Goal: Task Accomplishment & Management: Use online tool/utility

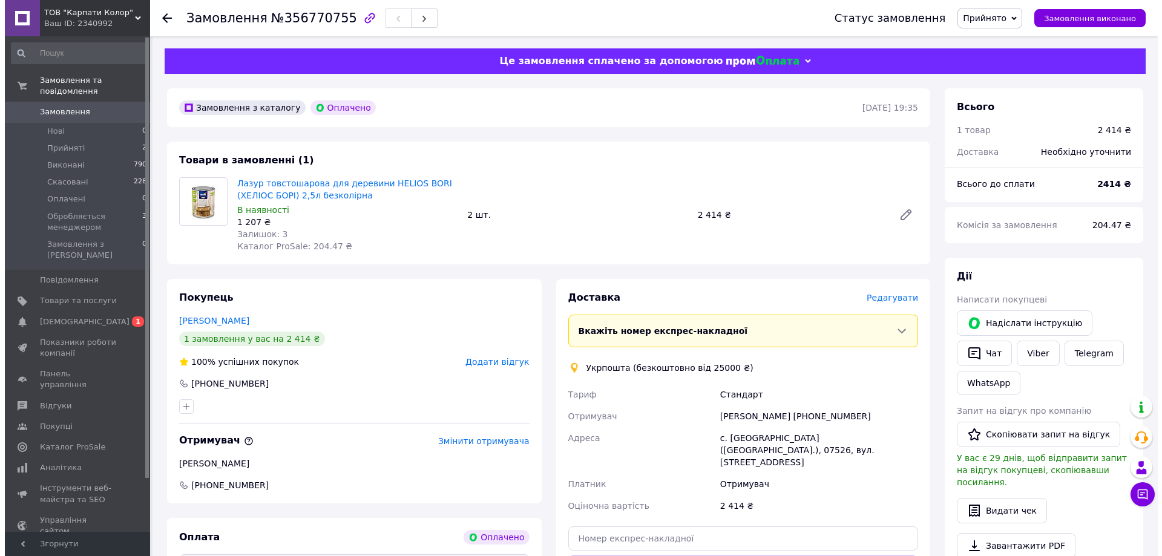
scroll to position [121, 0]
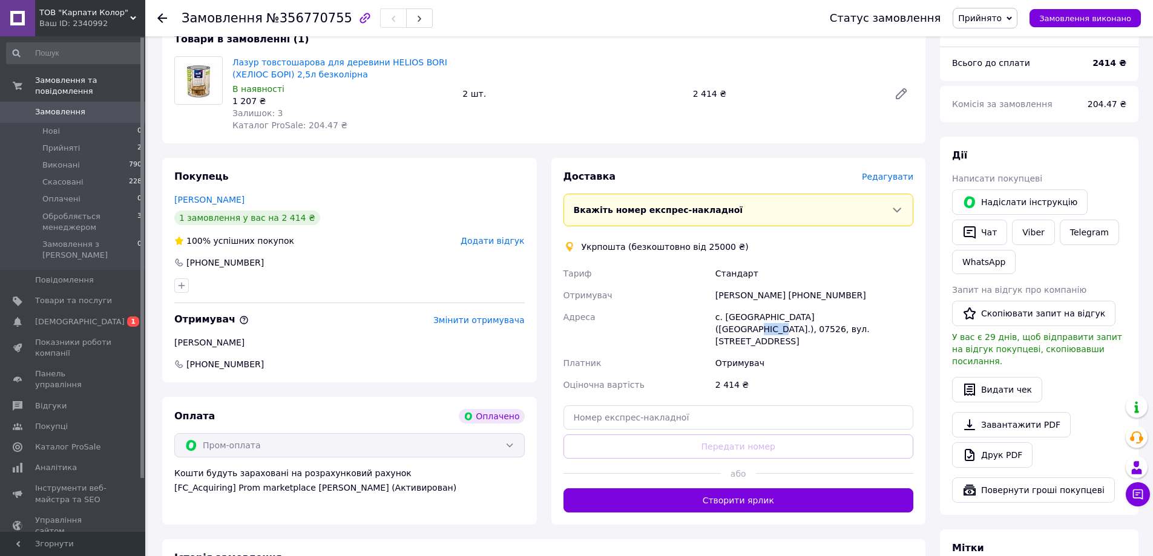
drag, startPoint x: 849, startPoint y: 318, endPoint x: 827, endPoint y: 320, distance: 21.9
click at [827, 320] on div "с. [GEOGRAPHIC_DATA] ([GEOGRAPHIC_DATA].), 07526, вул. [STREET_ADDRESS]" at bounding box center [814, 329] width 203 height 46
click at [850, 294] on div "[PERSON_NAME] [PHONE_NUMBER]" at bounding box center [814, 295] width 203 height 22
click at [897, 176] on span "Редагувати" at bounding box center [887, 177] width 51 height 10
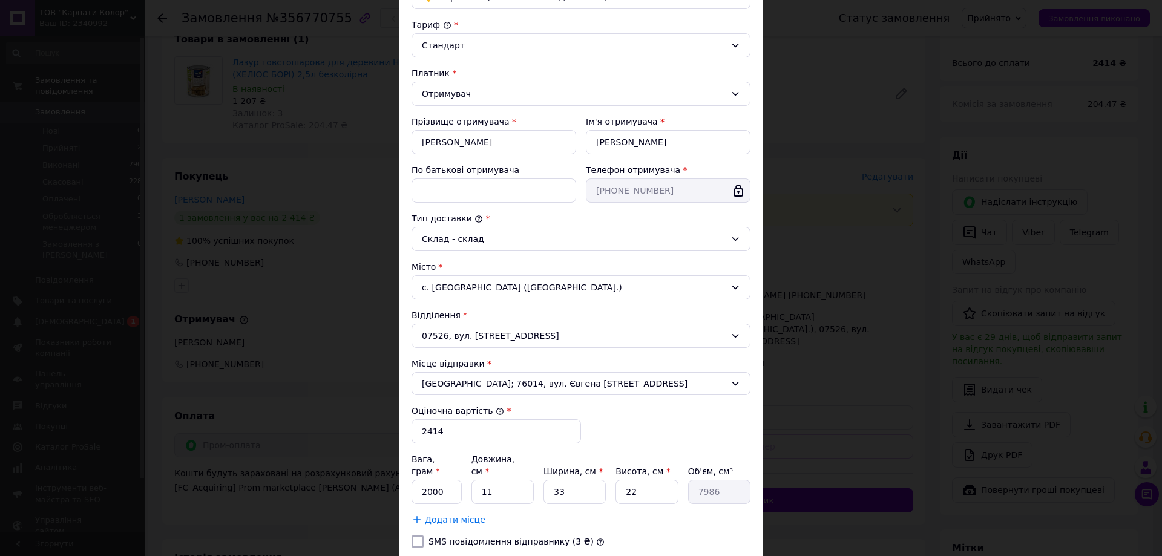
scroll to position [182, 0]
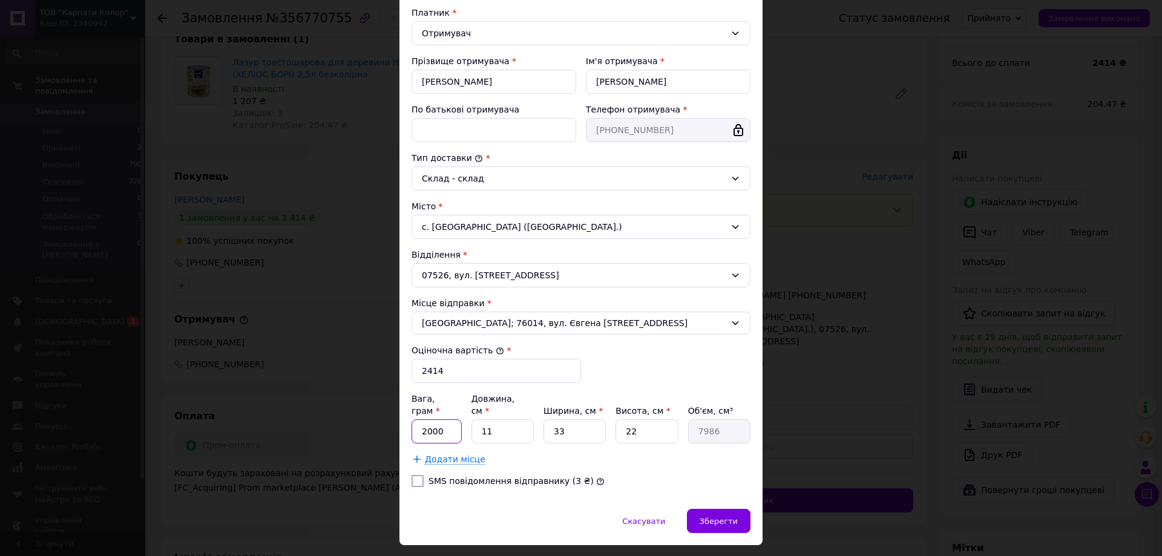
drag, startPoint x: 448, startPoint y: 419, endPoint x: 381, endPoint y: 423, distance: 67.3
click at [385, 421] on div "× Редагування доставки Спосіб доставки Укрпошта (безкоштовно від 25000 ₴) Тариф…" at bounding box center [581, 278] width 1162 height 556
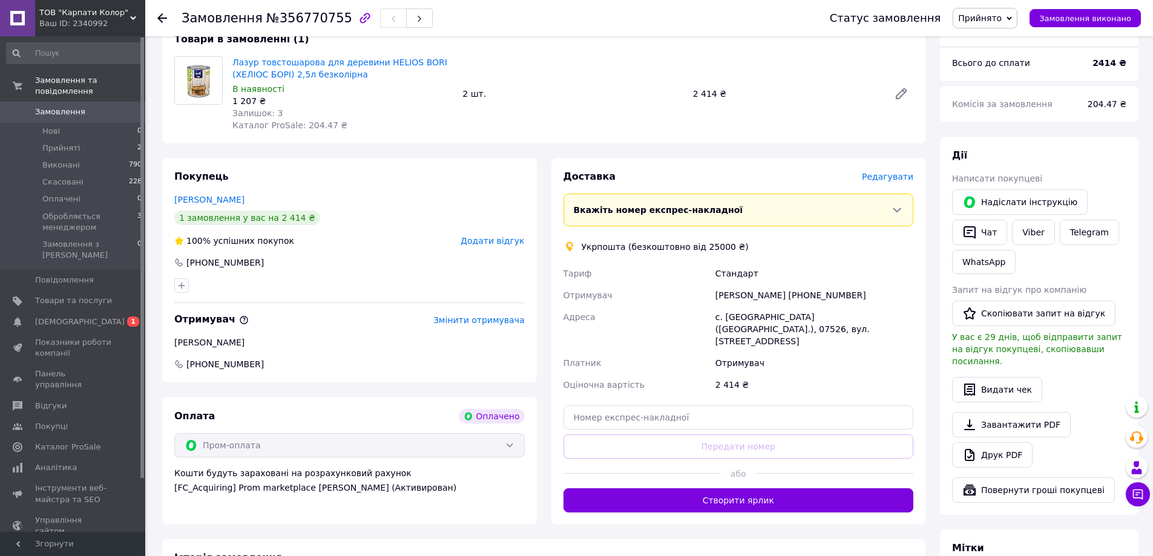
click at [906, 174] on span "Редагувати" at bounding box center [887, 177] width 51 height 10
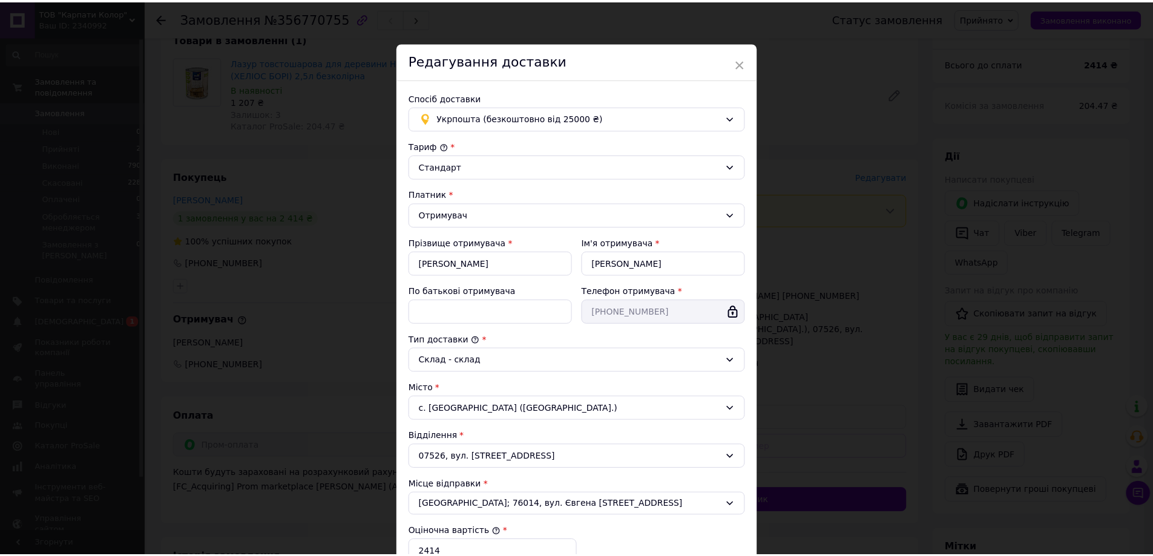
scroll to position [201, 0]
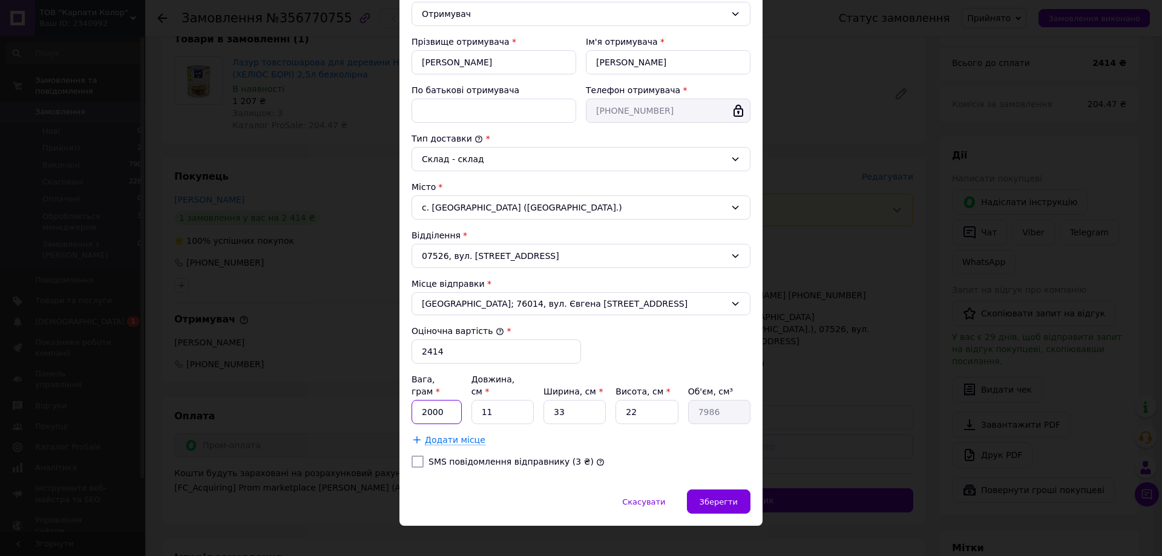
drag, startPoint x: 445, startPoint y: 401, endPoint x: 421, endPoint y: 404, distance: 24.9
click at [421, 404] on input "2000" at bounding box center [436, 412] width 50 height 24
type input "6000"
drag, startPoint x: 504, startPoint y: 397, endPoint x: 460, endPoint y: 396, distance: 43.6
click at [460, 396] on div "Вага, грам * 6000 Довжина, см * 11 Ширина, см * 33 Висота, см * 22 Об'єм, см³ 7…" at bounding box center [580, 398] width 339 height 51
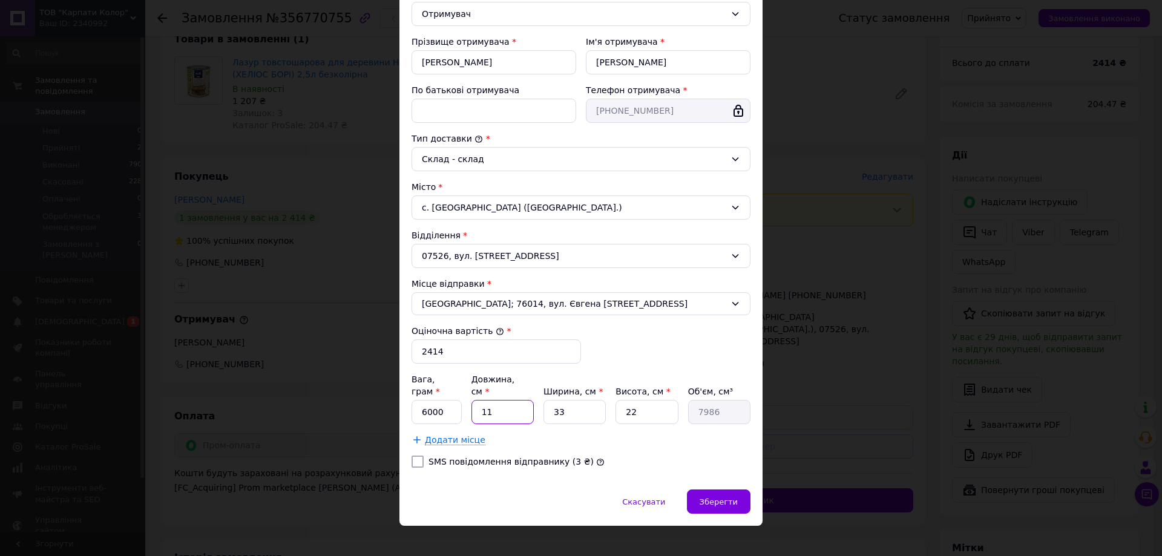
type input "3"
type input "2178"
type input "36"
type input "26136"
type input "36"
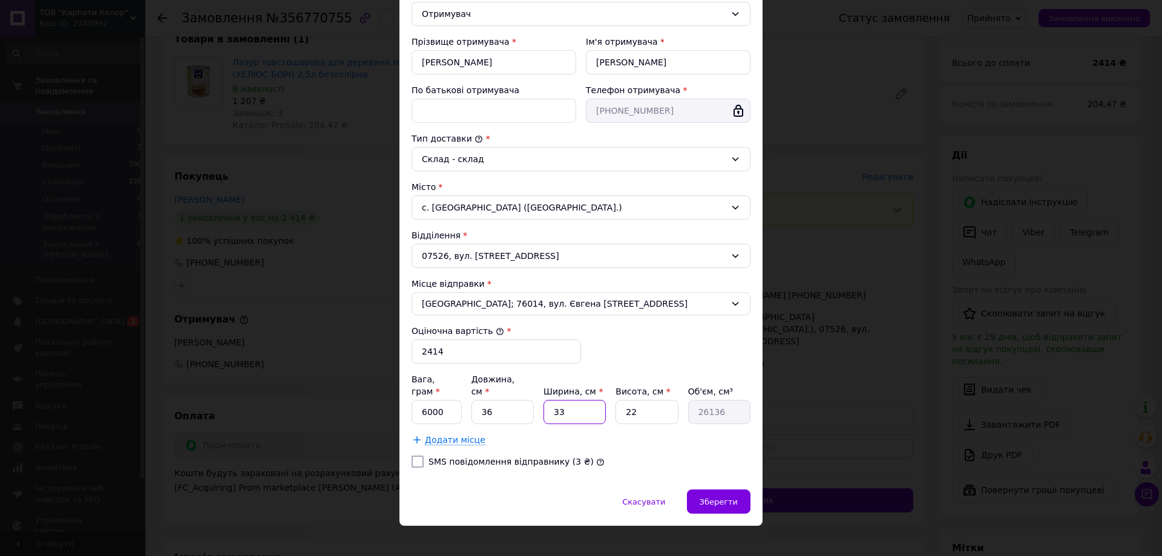
drag, startPoint x: 585, startPoint y: 397, endPoint x: 520, endPoint y: 402, distance: 65.0
click at [520, 402] on div "Вага, грам * 6000 Довжина, см * 36 Ширина, см * 33 Висота, см * 22 Об'єм, см³ 2…" at bounding box center [580, 398] width 339 height 51
type input "2"
type input "1584"
type input "20"
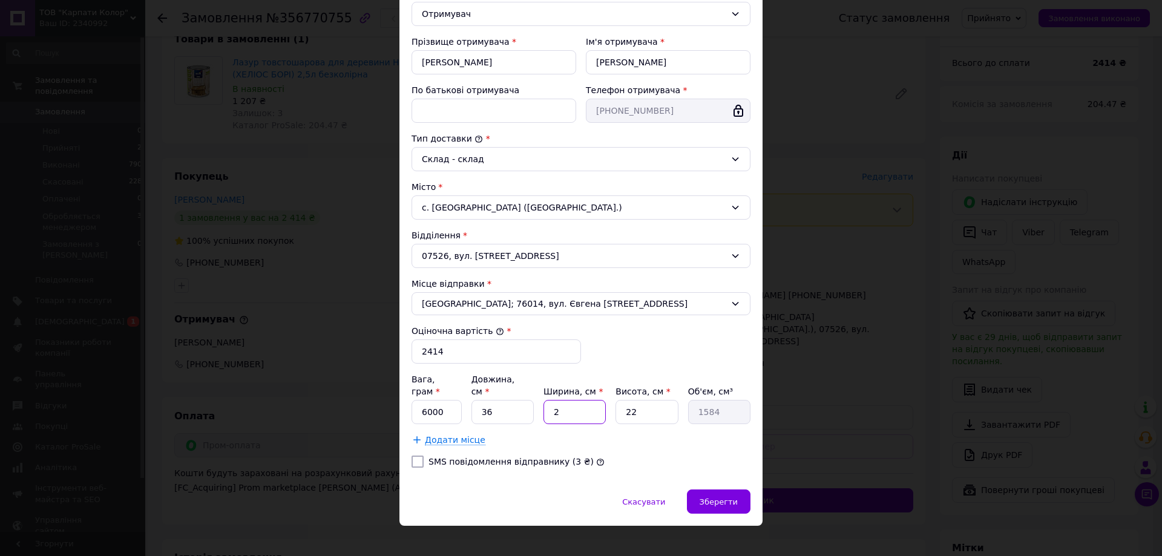
type input "15840"
type input "20"
drag, startPoint x: 642, startPoint y: 396, endPoint x: 620, endPoint y: 404, distance: 23.5
click at [620, 404] on input "22" at bounding box center [646, 412] width 62 height 24
type input "2"
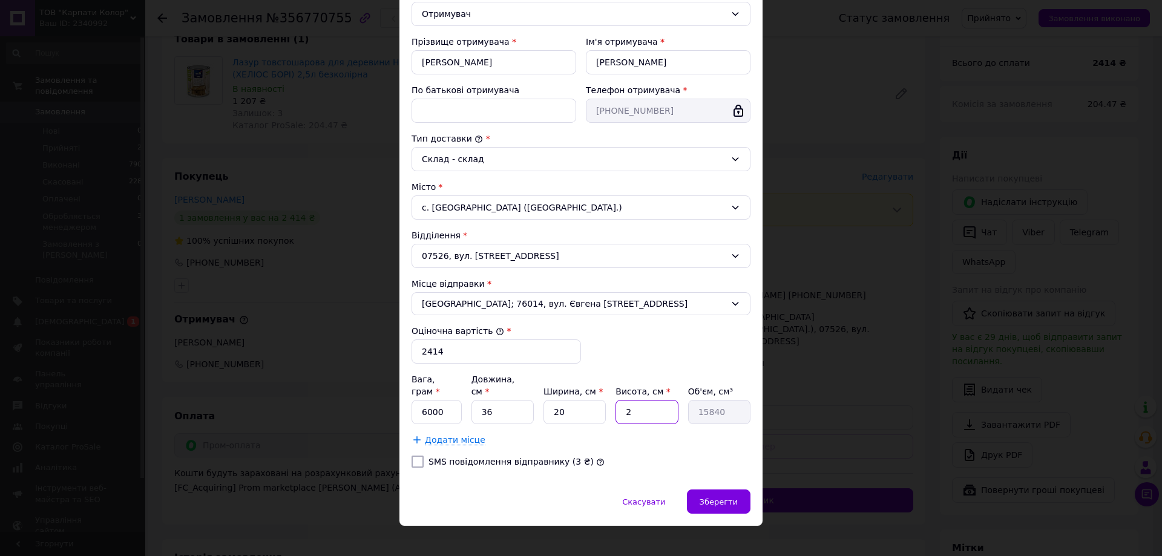
type input "1440"
type input "25"
type input "18000"
type input "25"
click at [724, 490] on div "Зберегти" at bounding box center [719, 502] width 64 height 24
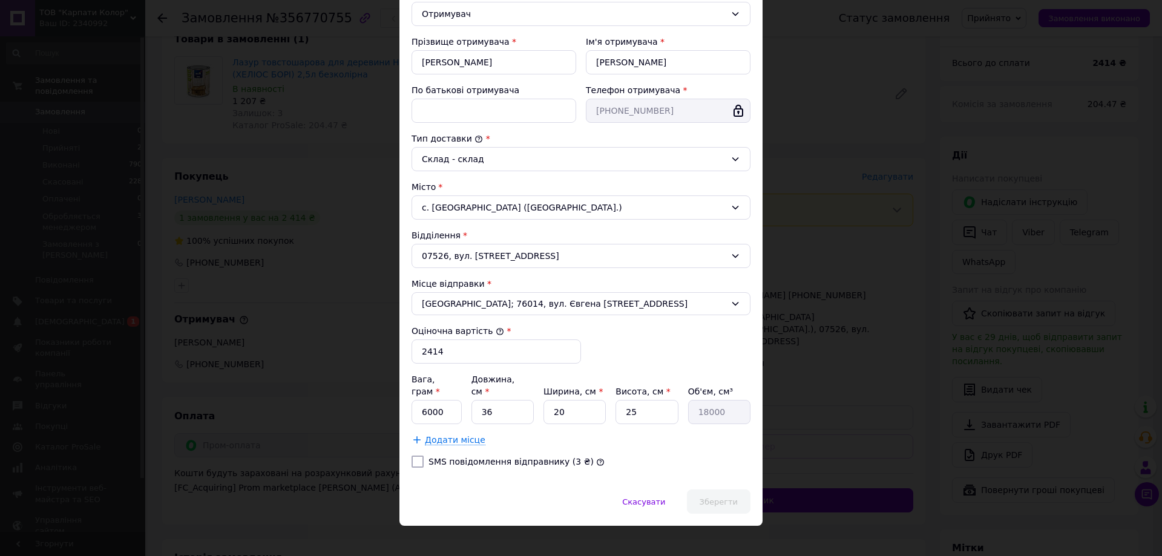
click at [724, 490] on div "Зберегти" at bounding box center [719, 502] width 64 height 24
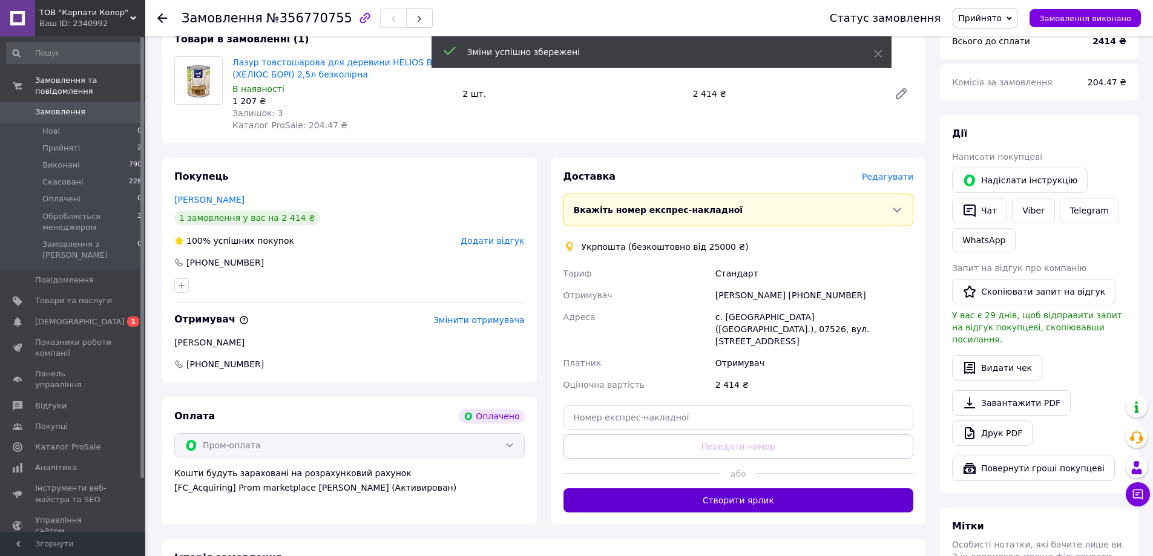
click at [718, 493] on button "Створити ярлик" at bounding box center [738, 500] width 350 height 24
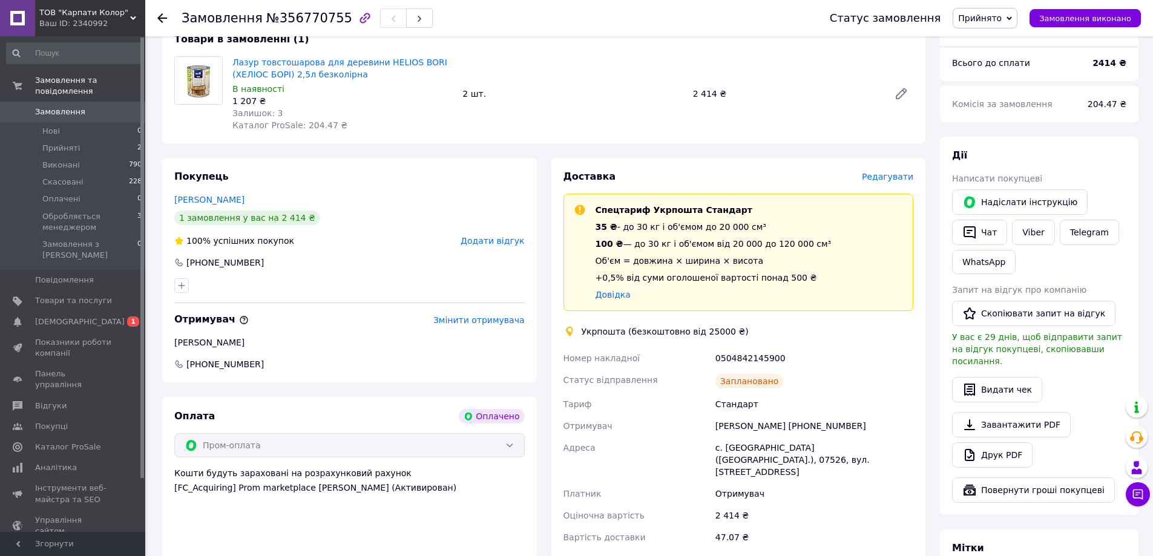
scroll to position [242, 0]
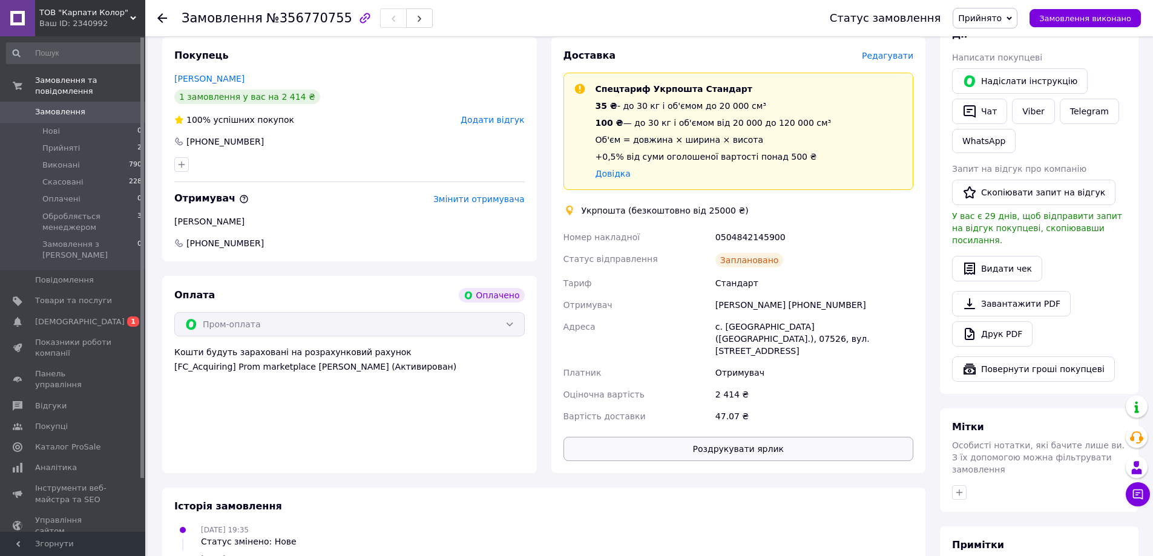
click at [708, 437] on button "Роздрукувати ярлик" at bounding box center [738, 449] width 350 height 24
click at [772, 235] on div "0504842145900" at bounding box center [814, 237] width 203 height 22
drag, startPoint x: 775, startPoint y: 236, endPoint x: 712, endPoint y: 243, distance: 63.3
click at [712, 243] on div "Номер накладної 0504842145900 Статус відправлення Заплановано Тариф Стандарт От…" at bounding box center [738, 326] width 355 height 201
copy div "Номер накладної 0504842145900"
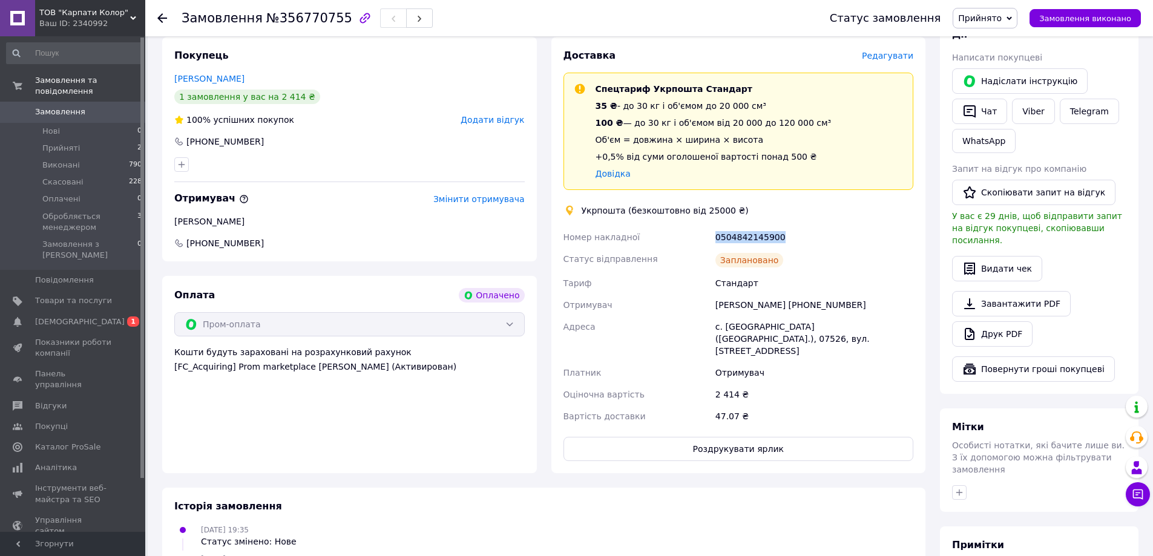
scroll to position [0, 0]
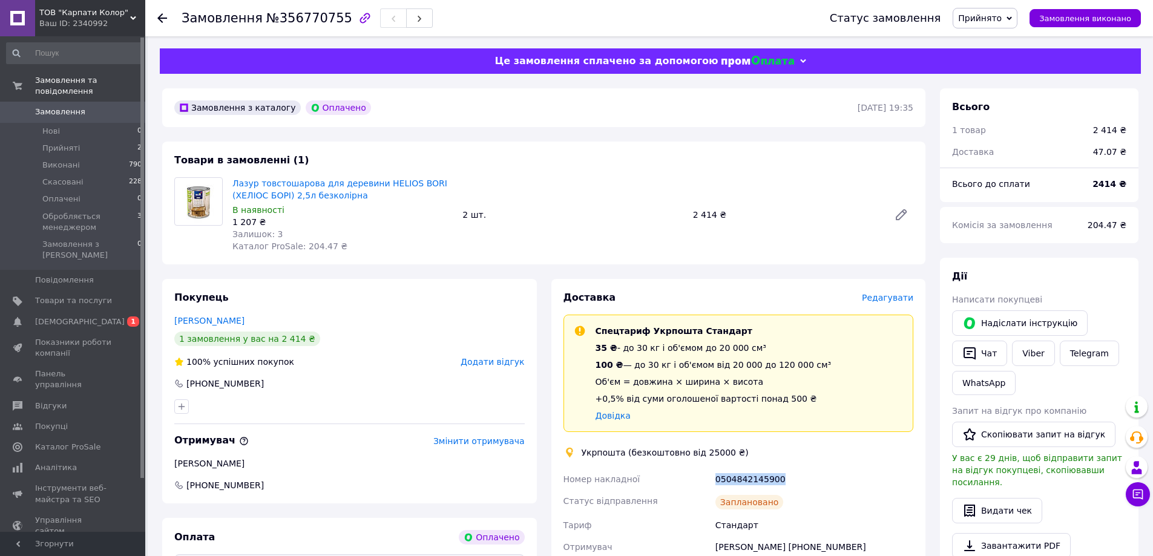
copy div "Номер накладної 0504842145900"
